Goal: Find specific page/section: Find specific page/section

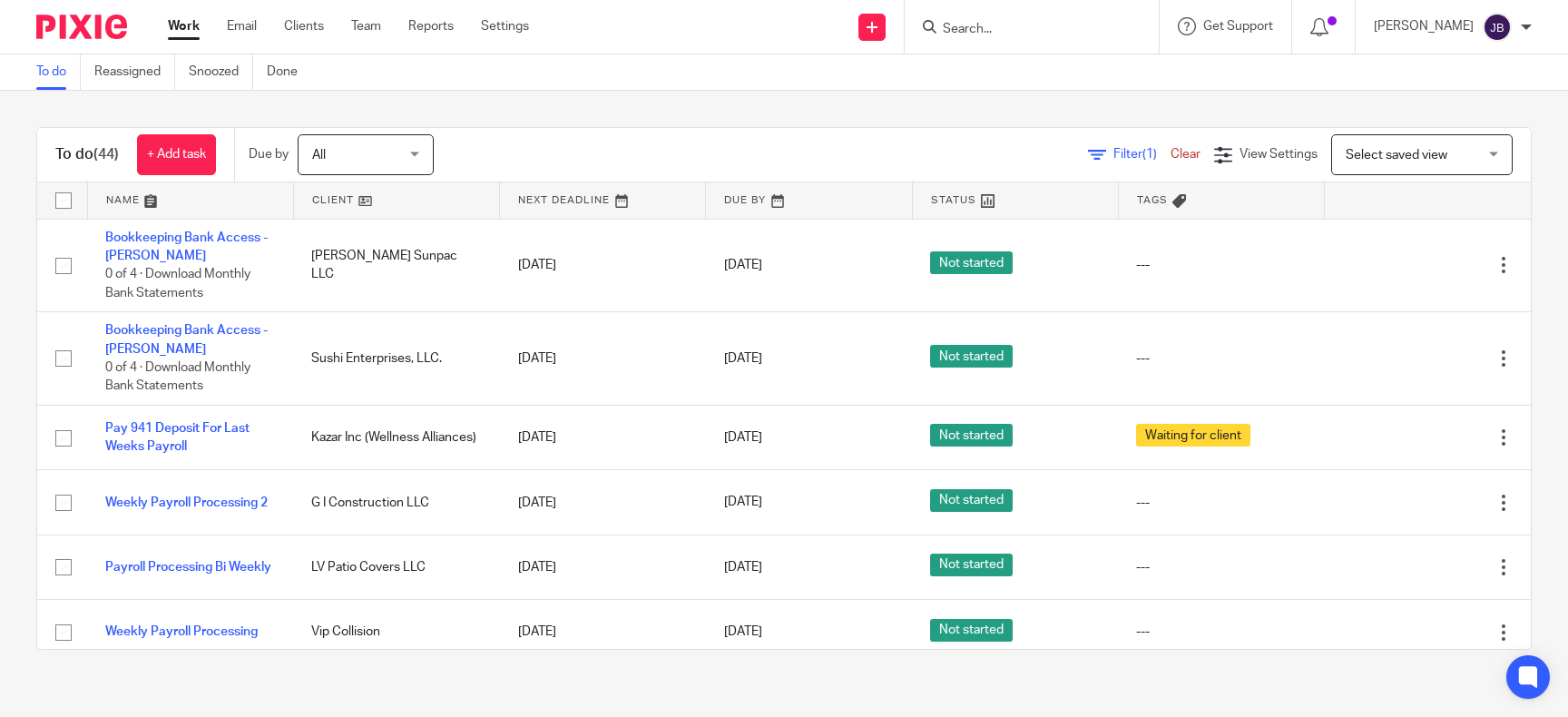
click at [990, 35] on input "Search" at bounding box center [1022, 29] width 163 height 17
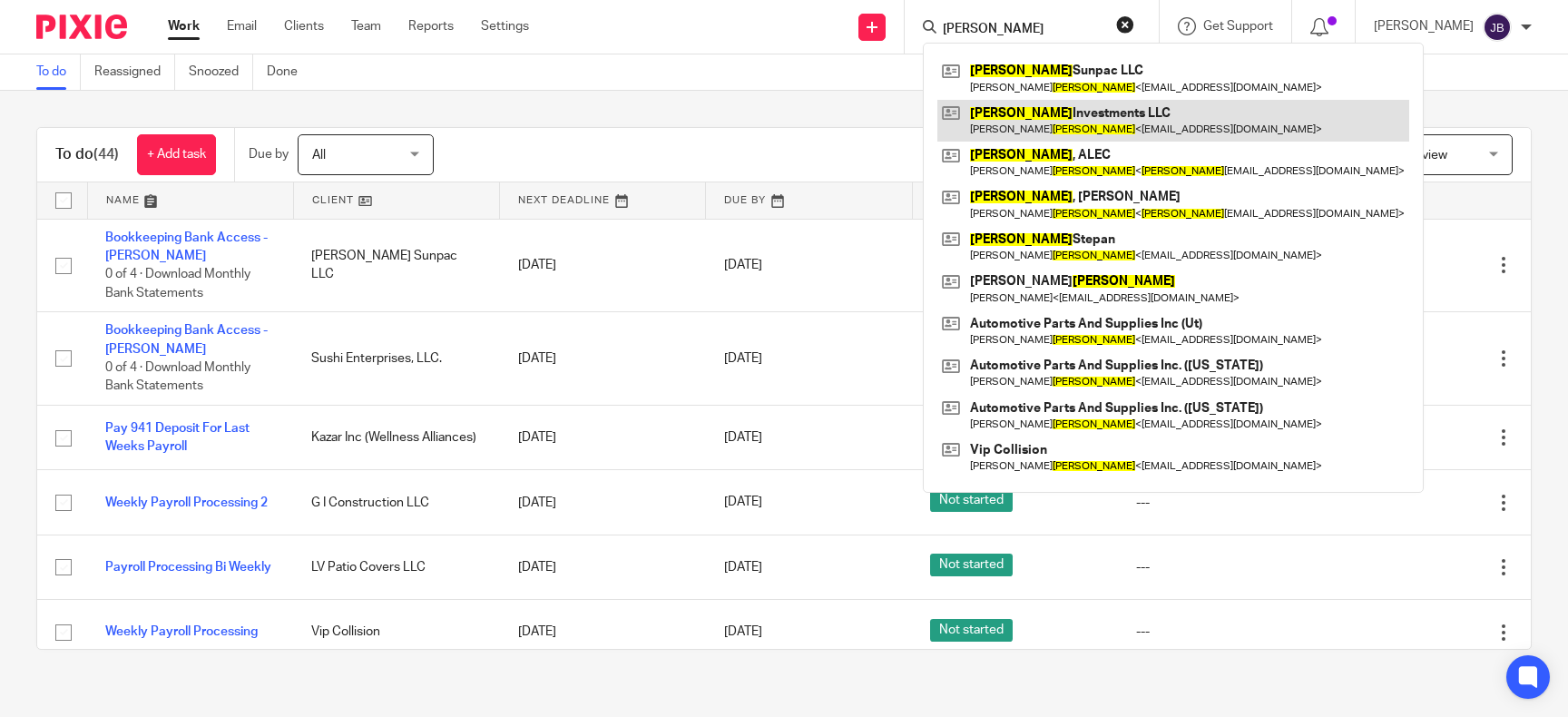
type input "hovsepian"
click at [1077, 124] on link at bounding box center [1174, 120] width 472 height 42
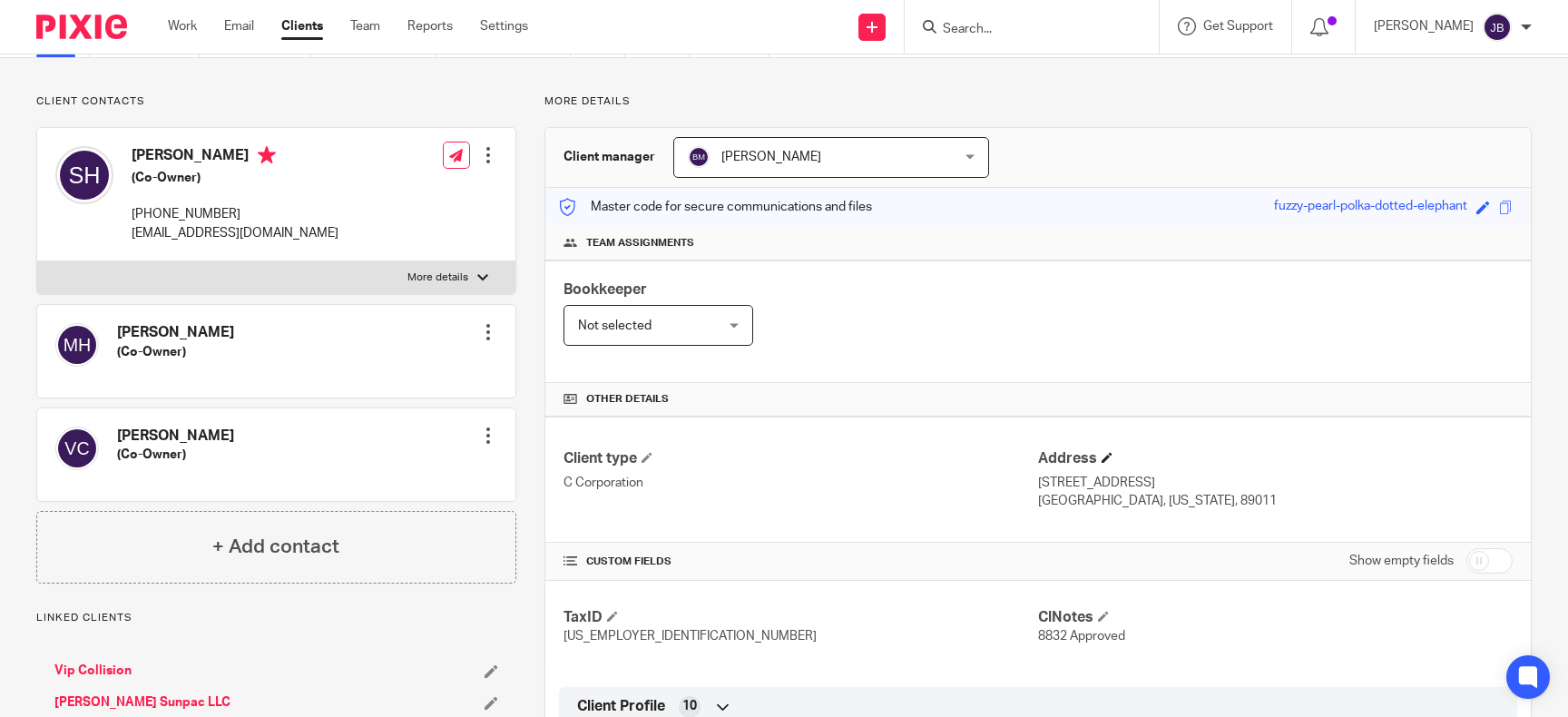
scroll to position [166, 0]
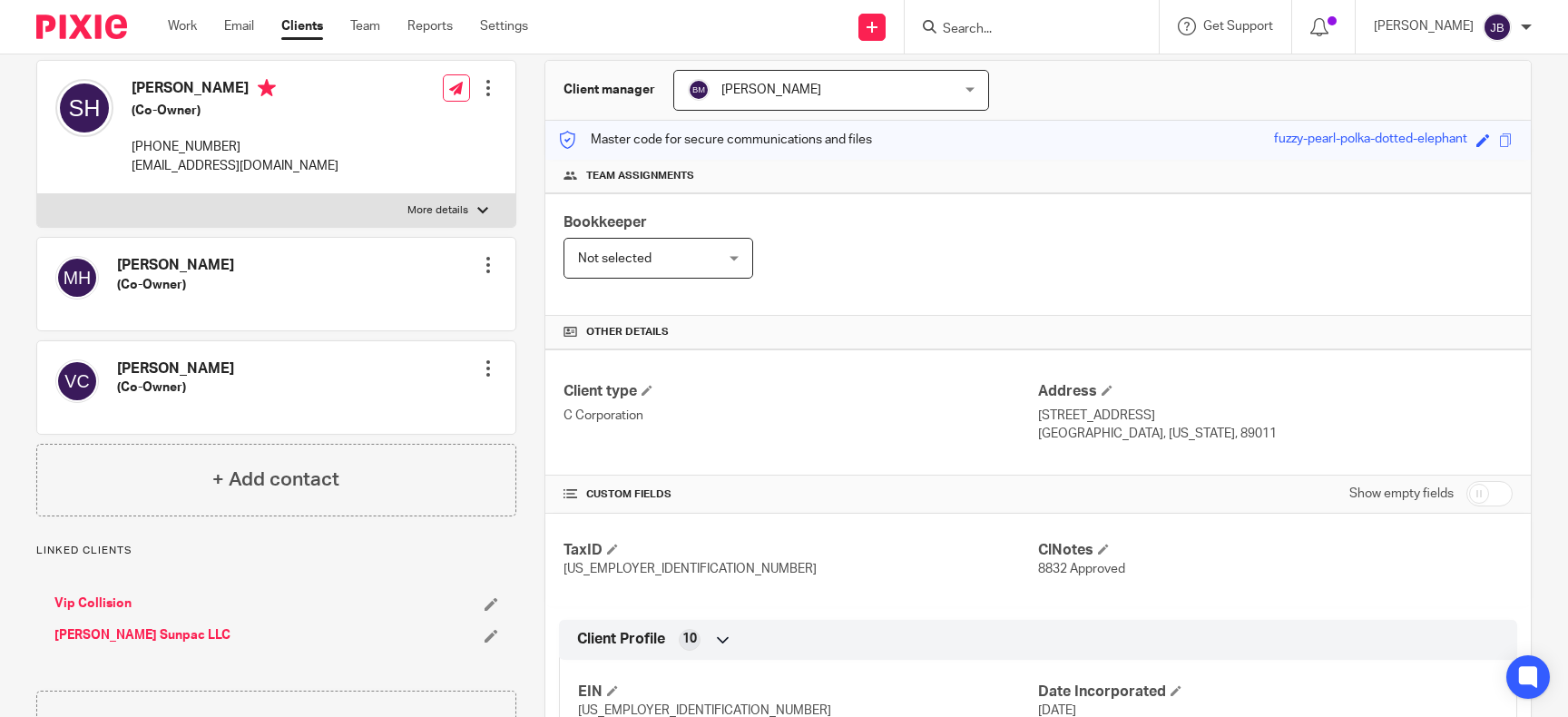
click at [974, 25] on div at bounding box center [1029, 26] width 212 height 22
click at [985, 25] on input "Search" at bounding box center [1022, 29] width 163 height 17
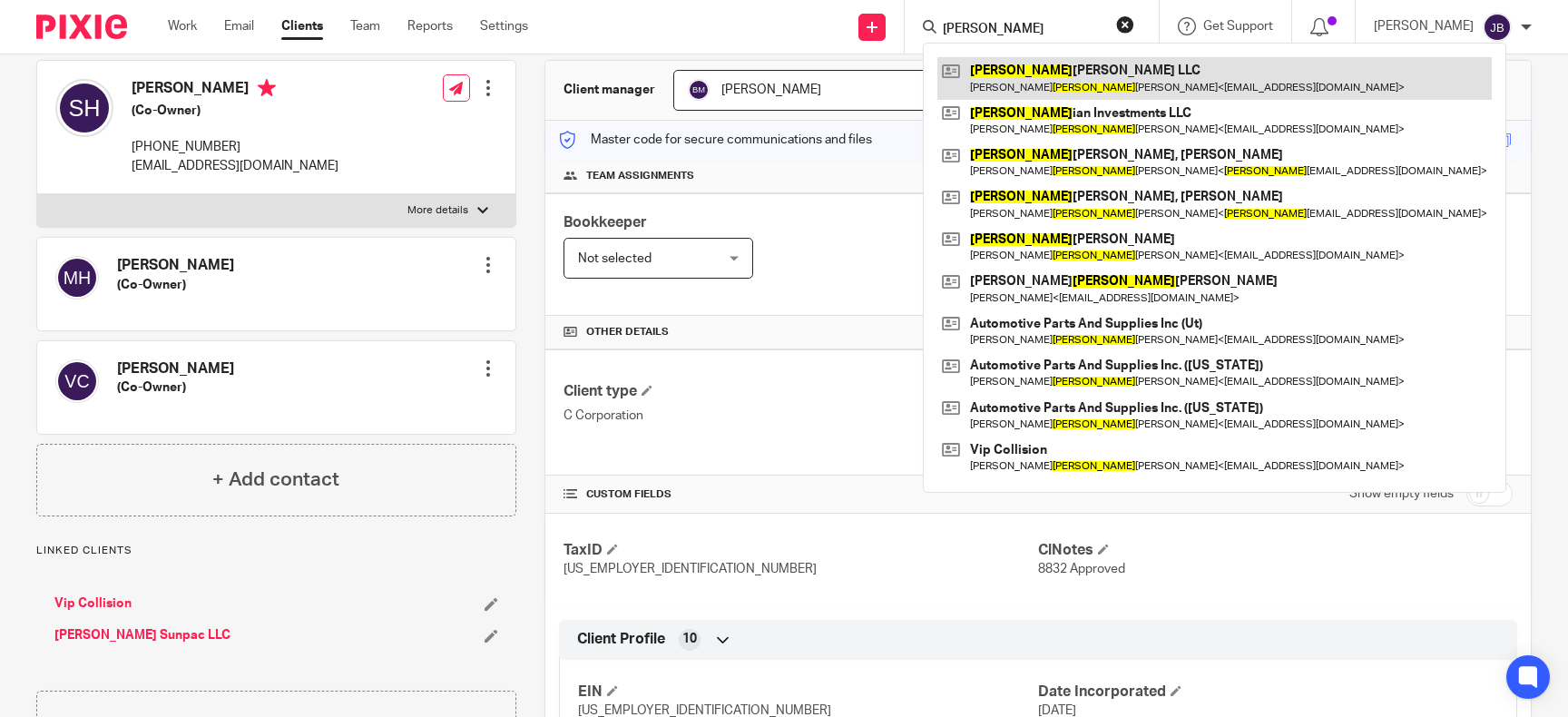
type input "[PERSON_NAME]"
click at [1097, 65] on link at bounding box center [1214, 78] width 555 height 42
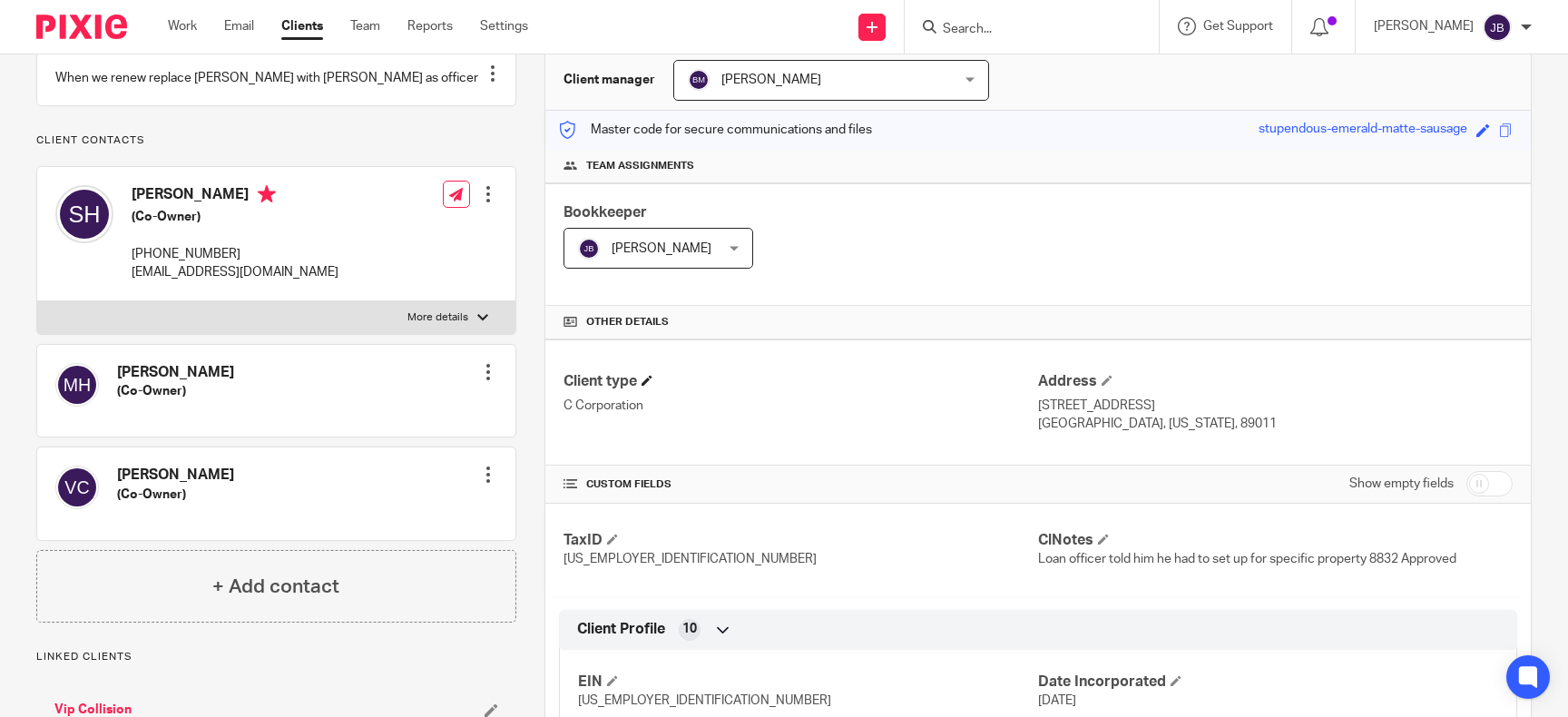
scroll to position [250, 0]
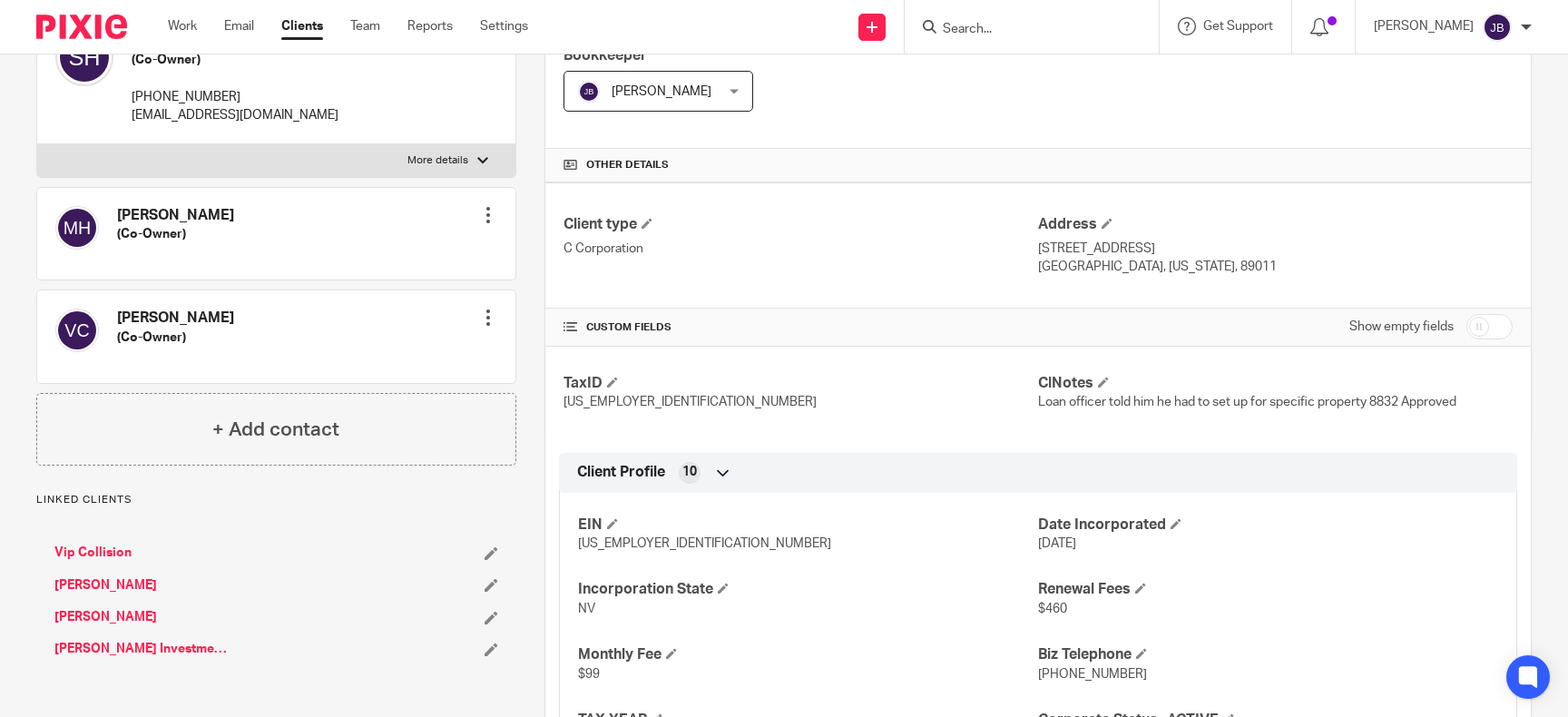
scroll to position [666, 0]
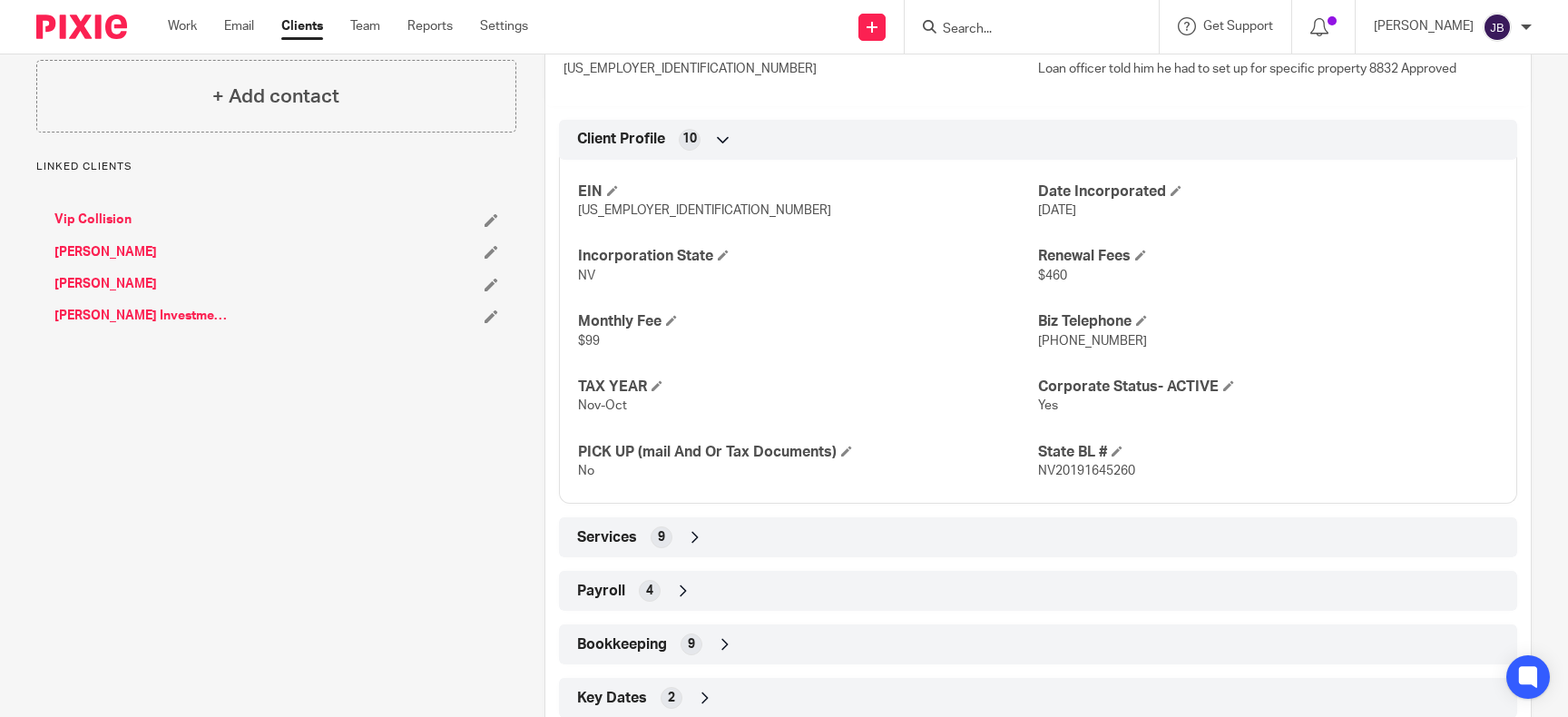
click at [1292, 532] on div "Services 9" at bounding box center [1038, 537] width 931 height 31
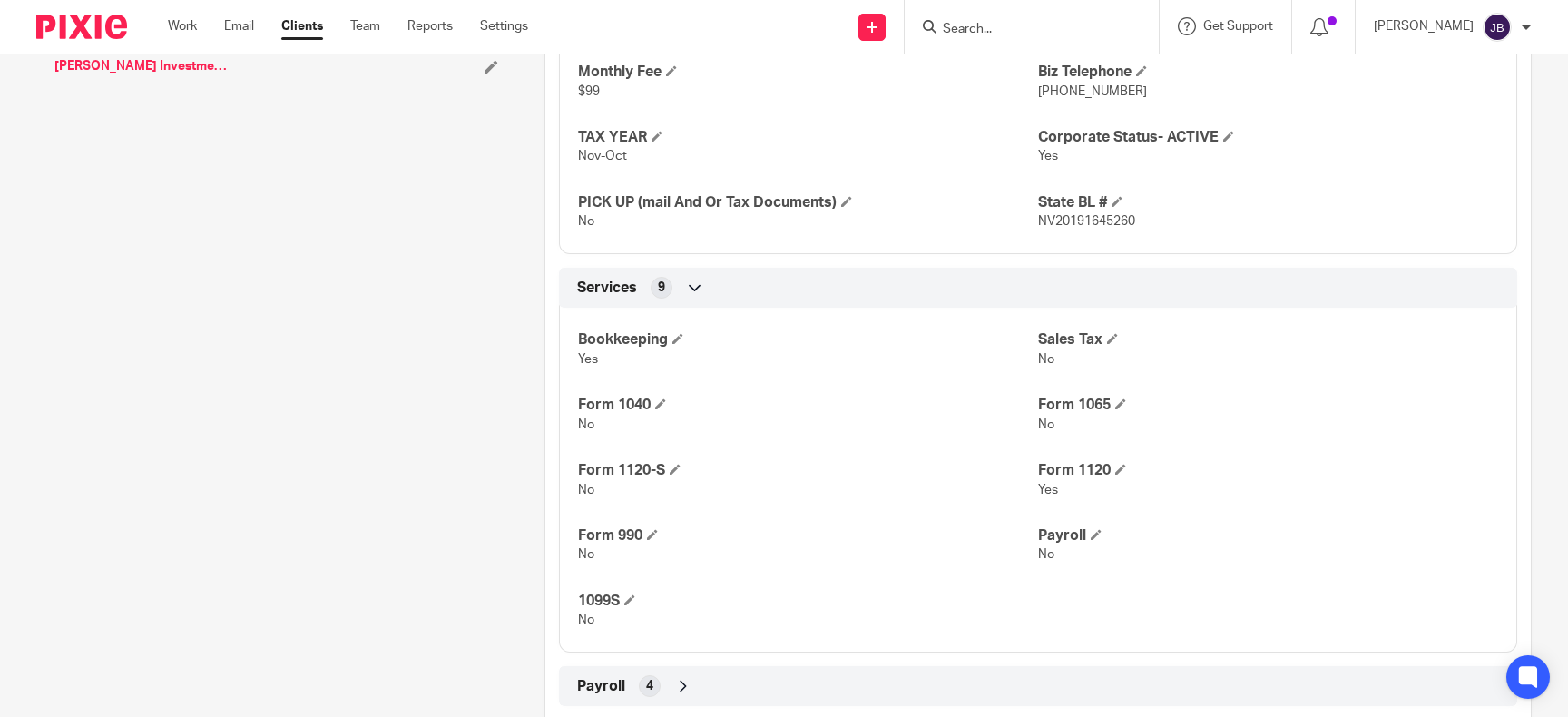
scroll to position [1166, 0]
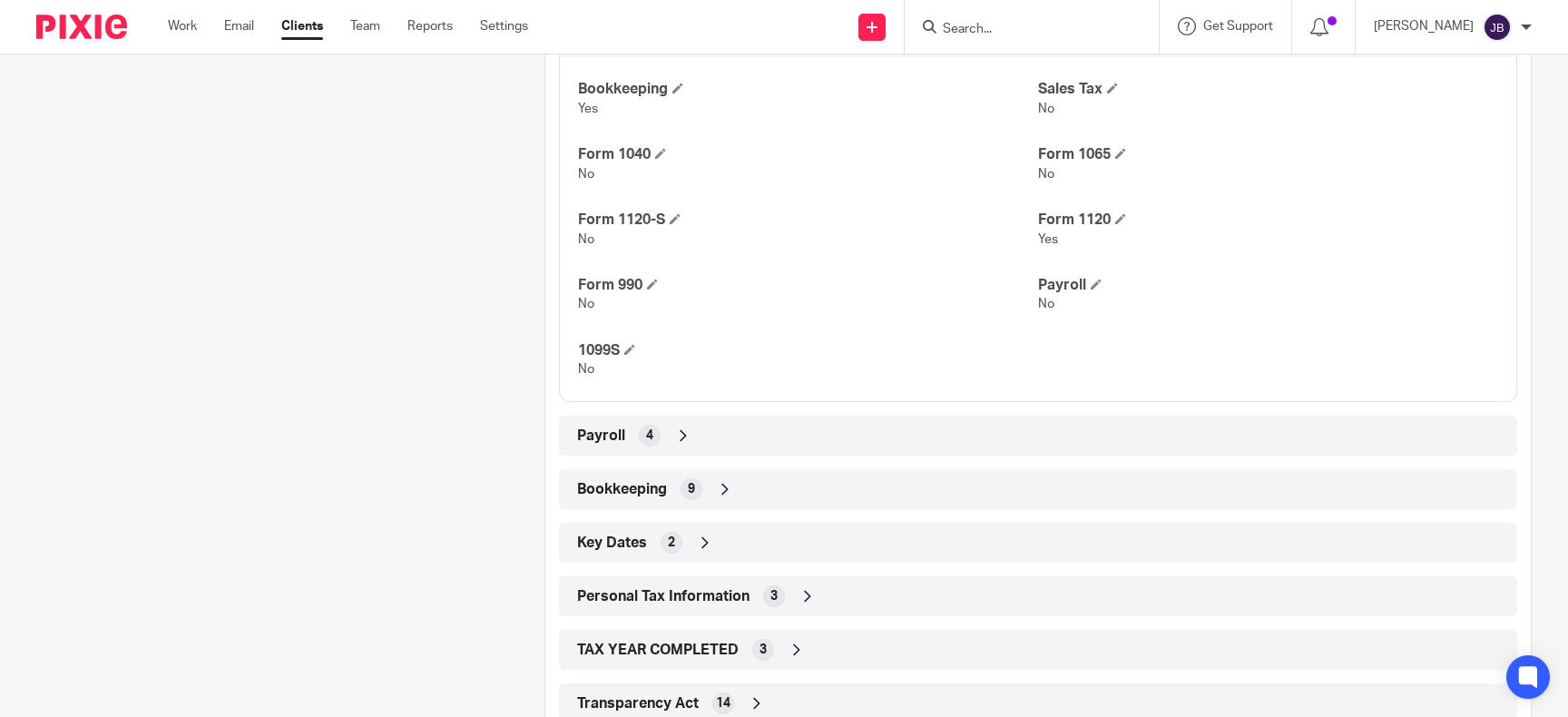
click at [1258, 442] on div "Payroll 4" at bounding box center [1038, 435] width 931 height 31
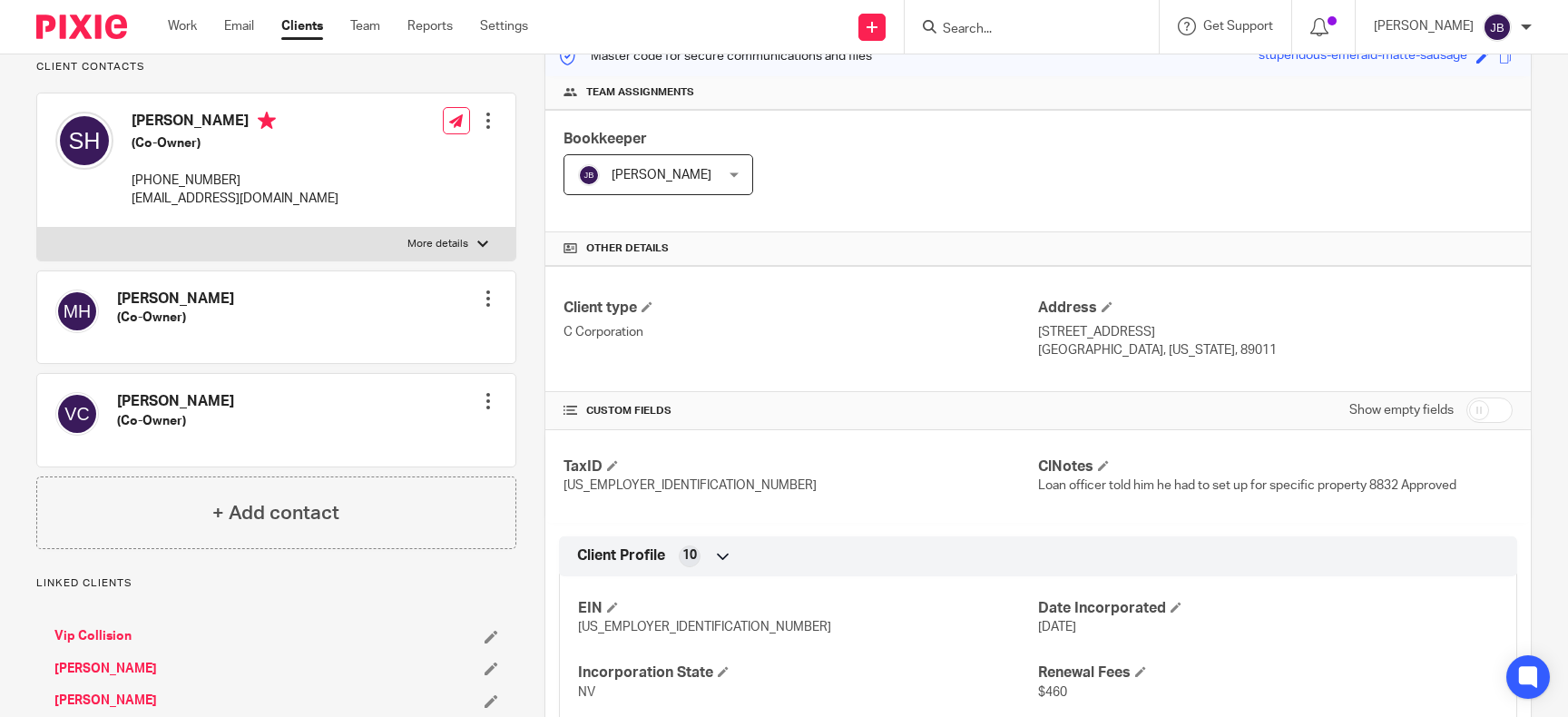
scroll to position [0, 0]
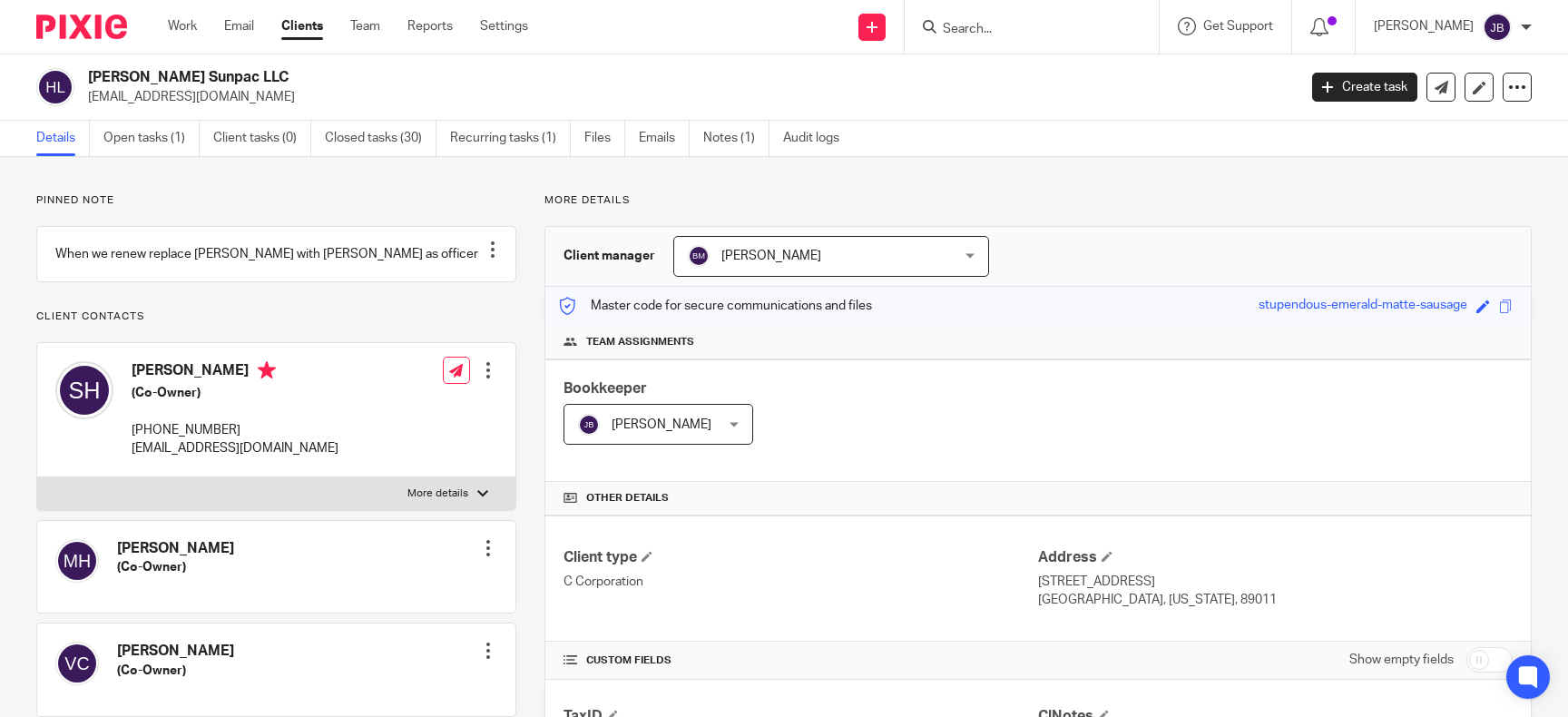
drag, startPoint x: 250, startPoint y: 79, endPoint x: 83, endPoint y: 79, distance: 167.0
click at [88, 79] on h2 "[PERSON_NAME] Sunpac LLC" at bounding box center [566, 78] width 957 height 19
click at [1040, 29] on input "Search" at bounding box center [1022, 29] width 163 height 17
click at [1039, 32] on input "Search" at bounding box center [1022, 29] width 163 height 17
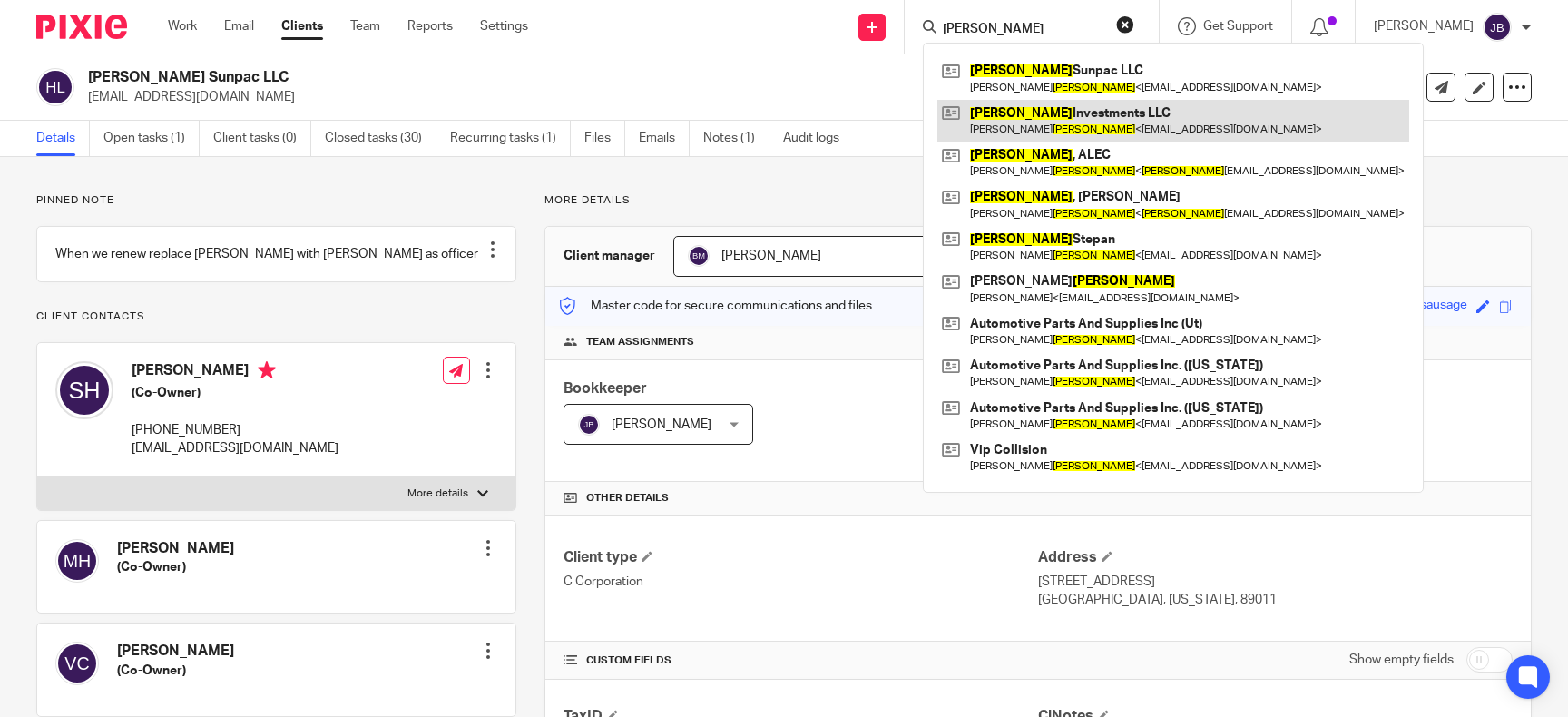
type input "hovsepian"
click at [1091, 116] on link at bounding box center [1174, 120] width 472 height 42
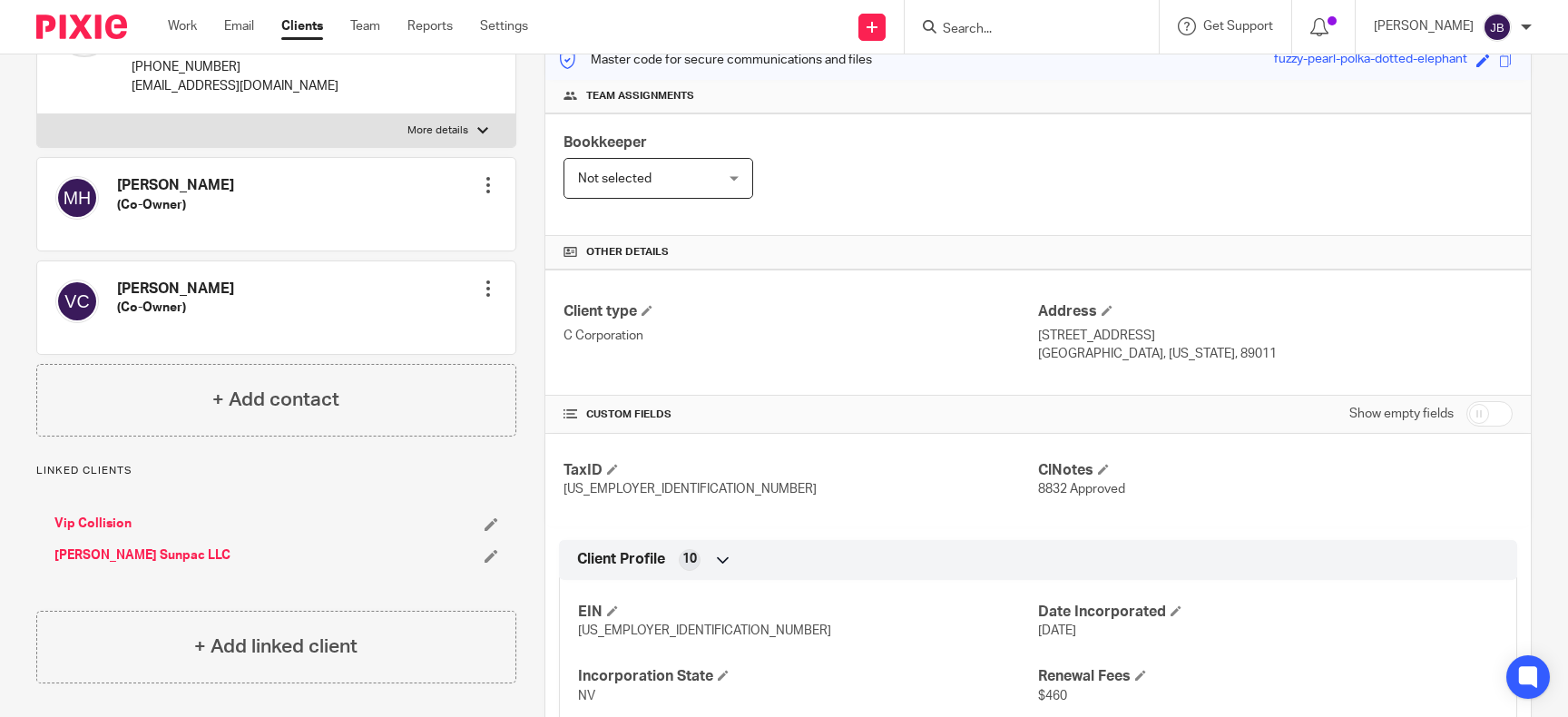
scroll to position [250, 0]
